Goal: Task Accomplishment & Management: Manage account settings

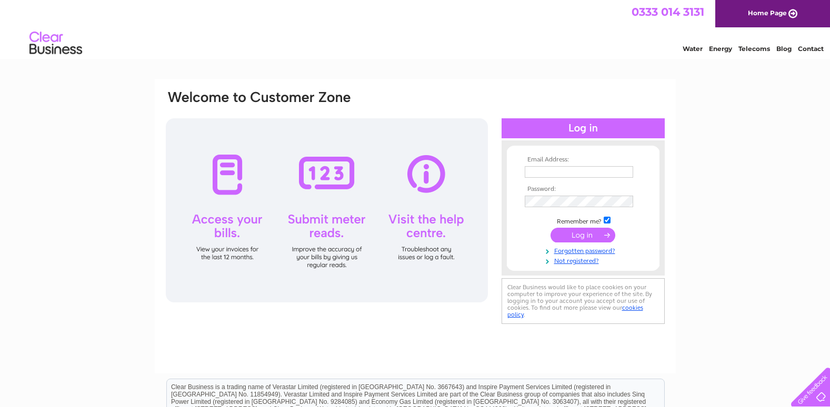
type input "[EMAIL_ADDRESS][DOMAIN_NAME]"
click at [601, 236] on input "submit" at bounding box center [582, 235] width 65 height 15
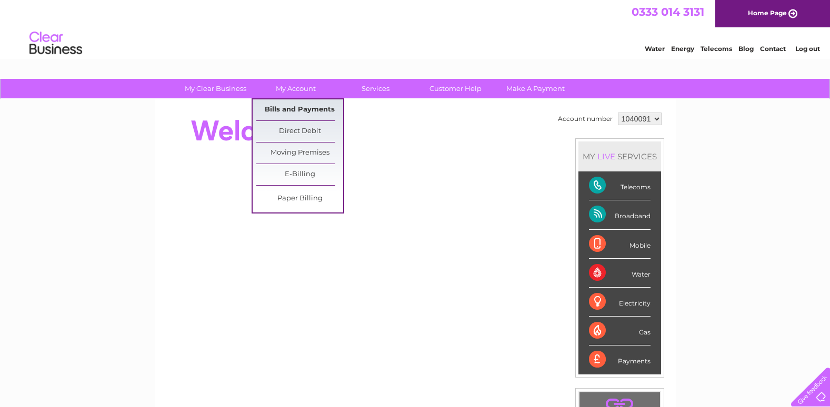
click at [302, 108] on link "Bills and Payments" at bounding box center [299, 109] width 87 height 21
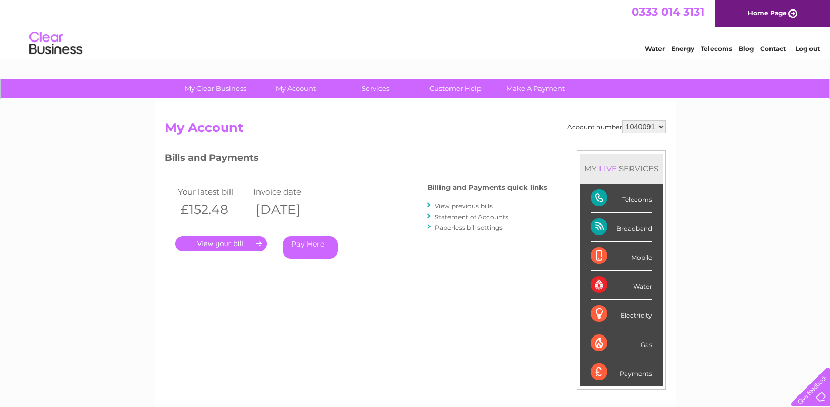
click at [248, 243] on link "." at bounding box center [221, 243] width 92 height 15
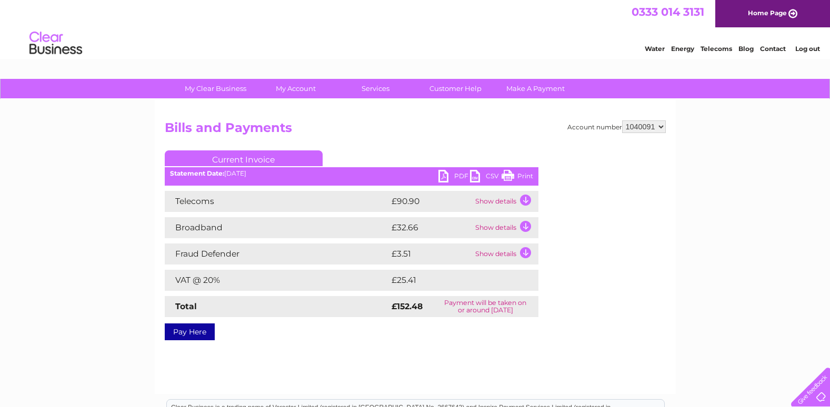
click at [459, 177] on link "PDF" at bounding box center [454, 177] width 32 height 15
